Goal: Complete application form

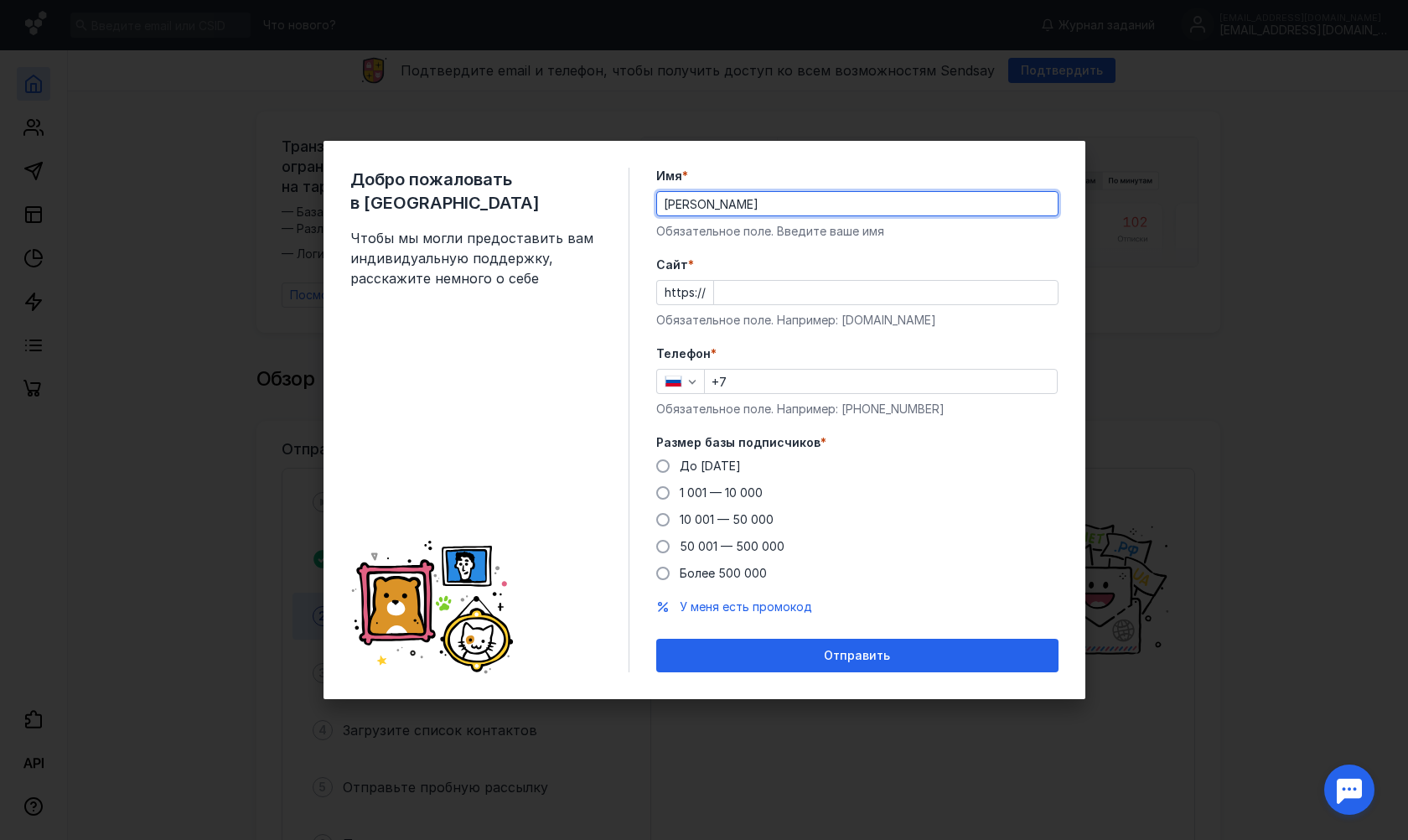
click at [857, 293] on input "Cайт *" at bounding box center [886, 292] width 344 height 23
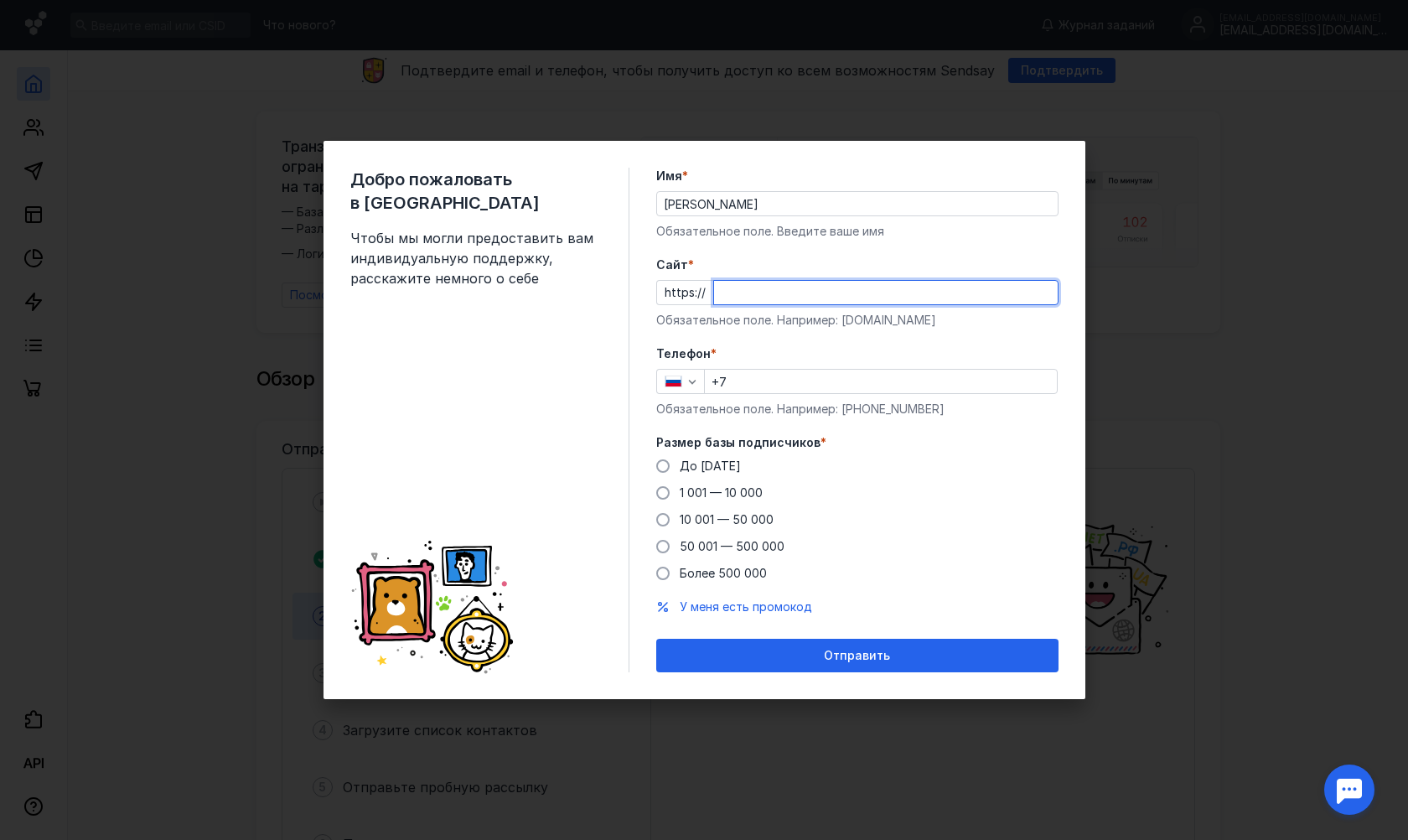
click at [822, 369] on div "Телефон * +7 Обязательное поле. Например: [PHONE_NUMBER]" at bounding box center [857, 381] width 403 height 72
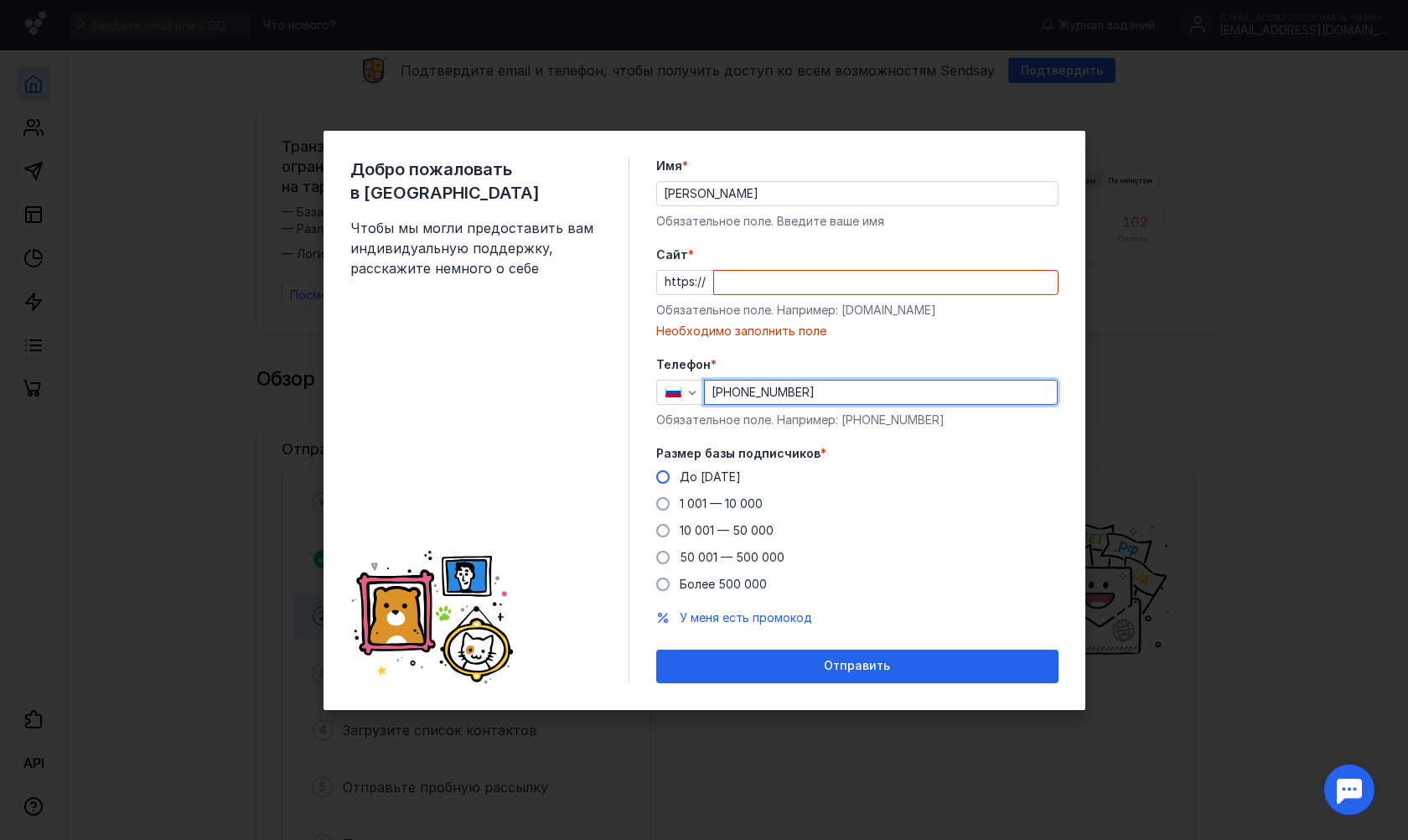
type input "[PHONE_NUMBER]"
click at [725, 469] on span "До [DATE]" at bounding box center [710, 475] width 61 height 14
click at [0, 0] on input "До [DATE]" at bounding box center [0, 0] width 0 height 0
click at [733, 276] on input "Cайт *" at bounding box center [886, 282] width 344 height 23
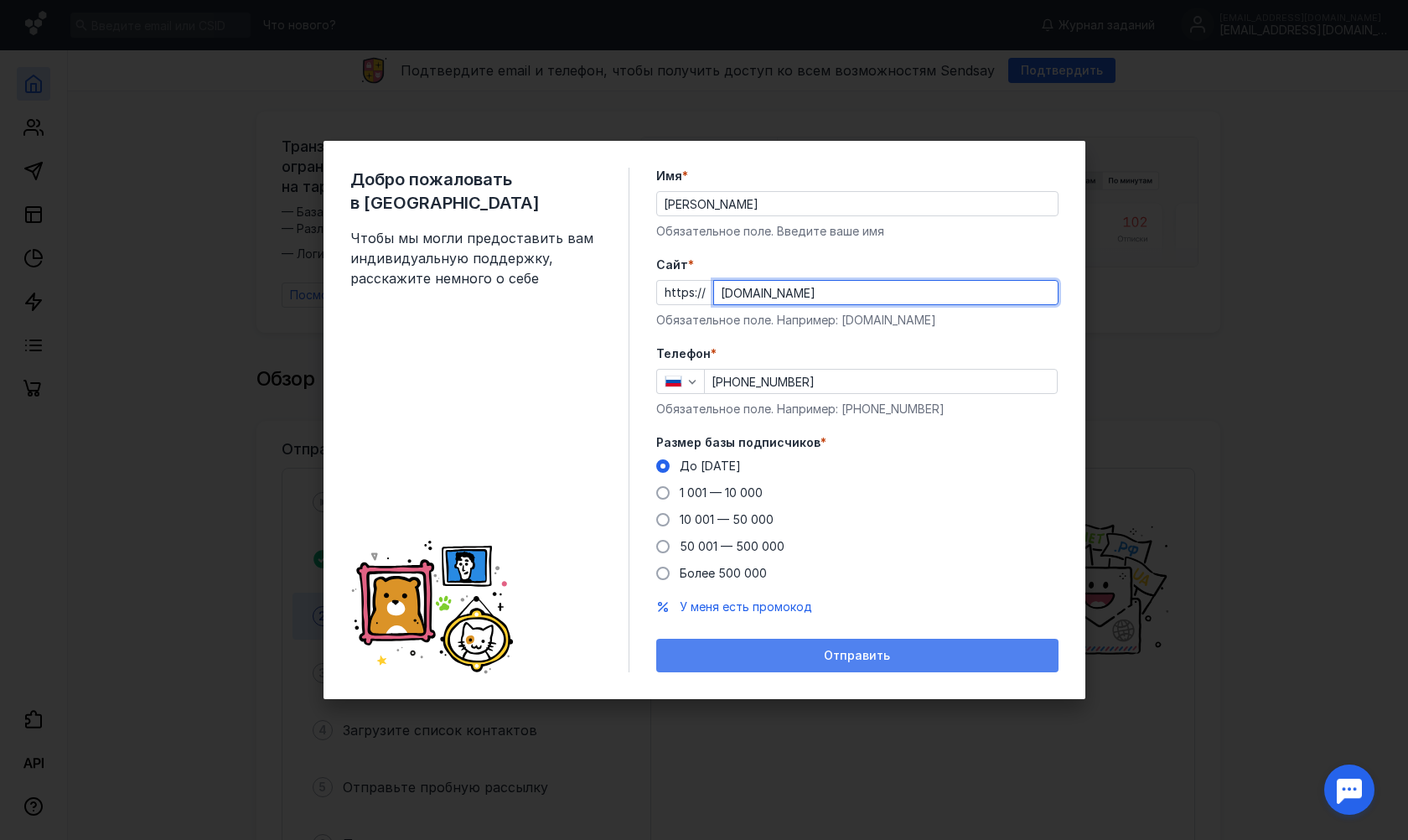
type input "[DOMAIN_NAME]"
click at [898, 649] on div "Отправить" at bounding box center [857, 655] width 385 height 14
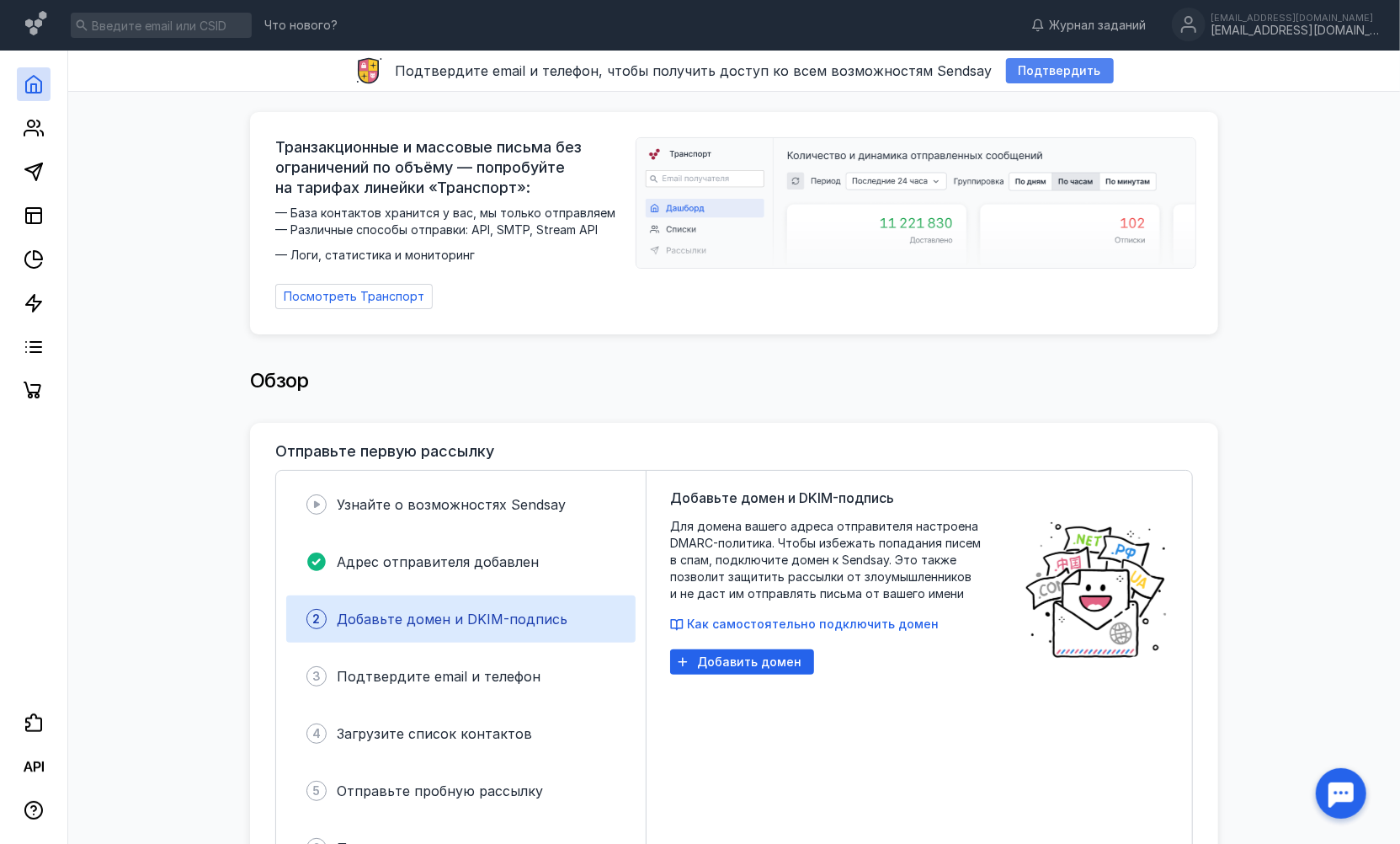
click at [1052, 72] on span "Подтвердить" at bounding box center [1059, 70] width 82 height 14
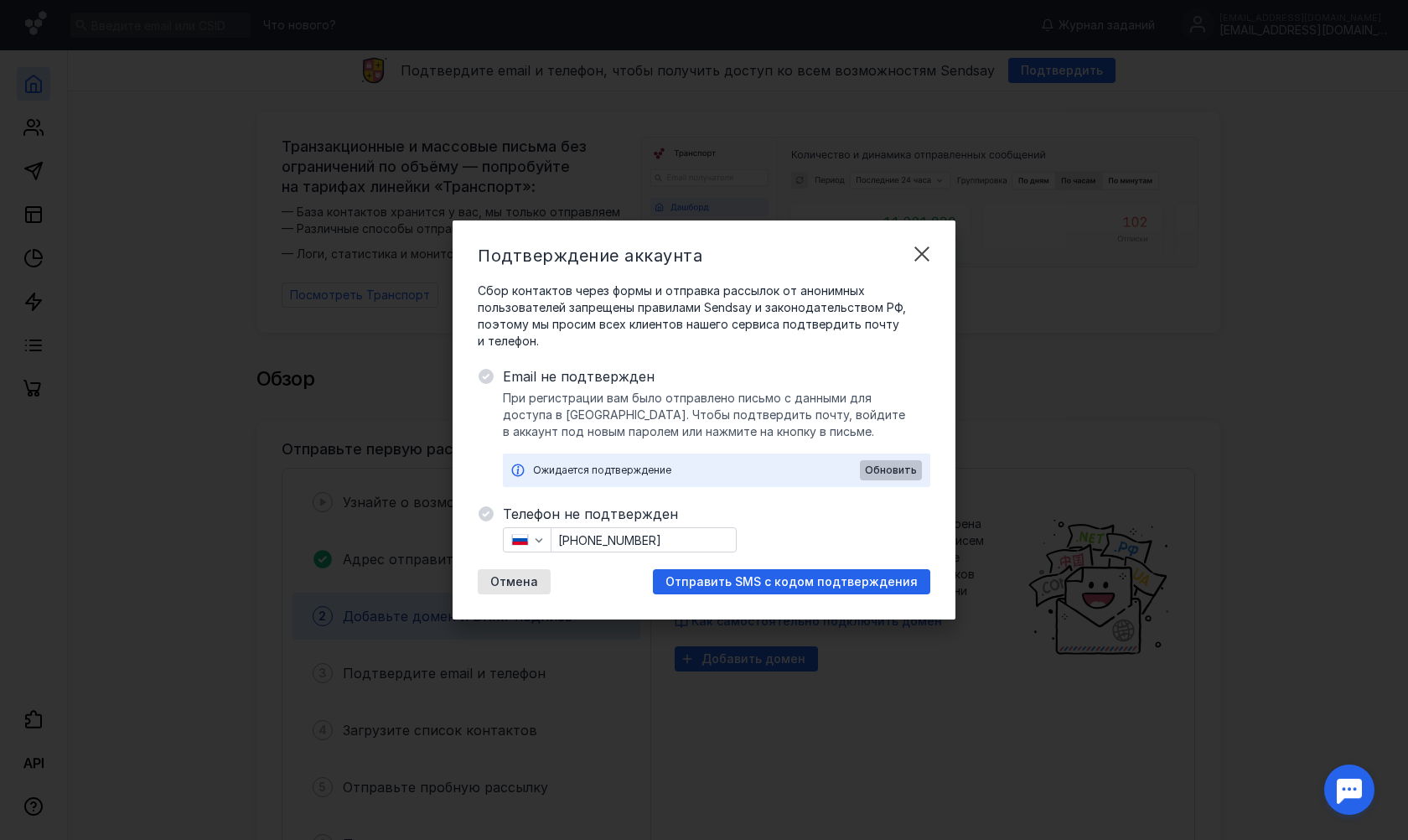
click at [880, 472] on span "Обновить" at bounding box center [891, 470] width 52 height 12
